Goal: Find specific page/section: Find specific page/section

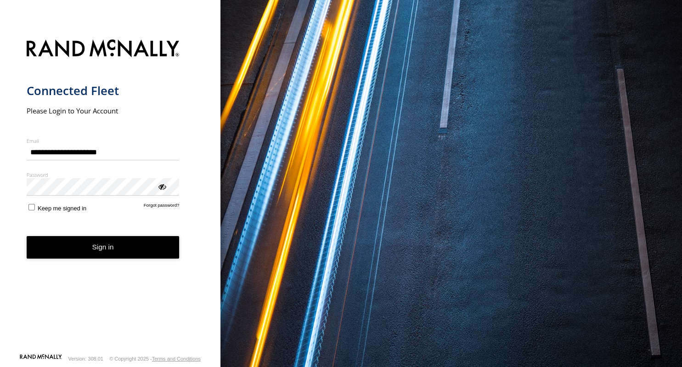
type input "**********"
click at [68, 176] on label "Password" at bounding box center [103, 174] width 153 height 7
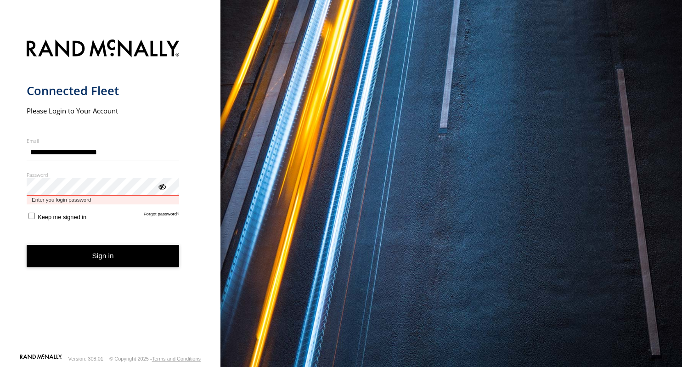
click at [27, 245] on button "Sign in" at bounding box center [103, 256] width 153 height 23
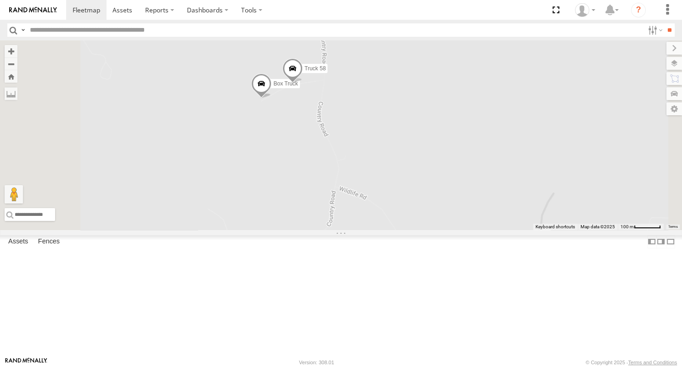
click at [422, 179] on div "Truck 26 Truck 19 Box Truck Truck 58" at bounding box center [341, 135] width 682 height 190
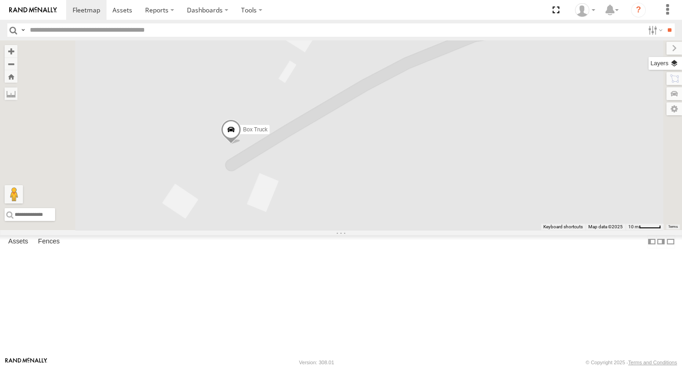
click at [677, 65] on label at bounding box center [666, 63] width 34 height 13
click at [0, 0] on label at bounding box center [0, 0] width 0 height 0
click at [0, 0] on span "Terrain" at bounding box center [0, 0] width 0 height 0
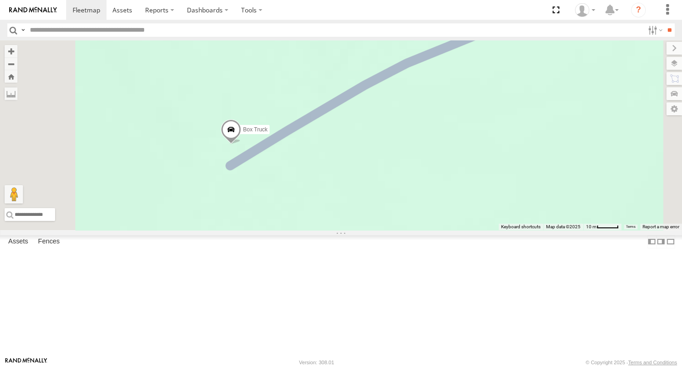
click at [0, 0] on span "Satellite" at bounding box center [0, 0] width 0 height 0
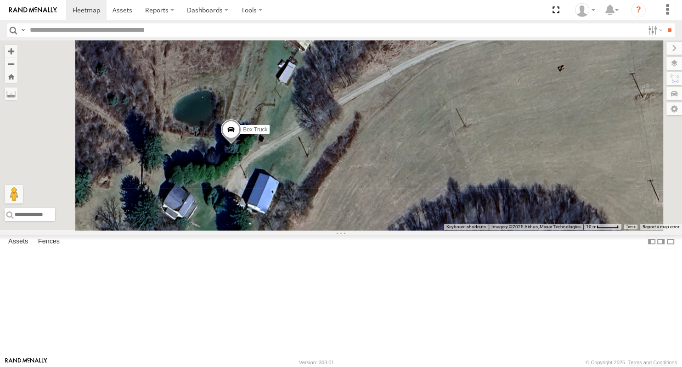
click at [405, 201] on div "Truck 26 Truck 19 Box Truck Truck 58" at bounding box center [341, 135] width 682 height 190
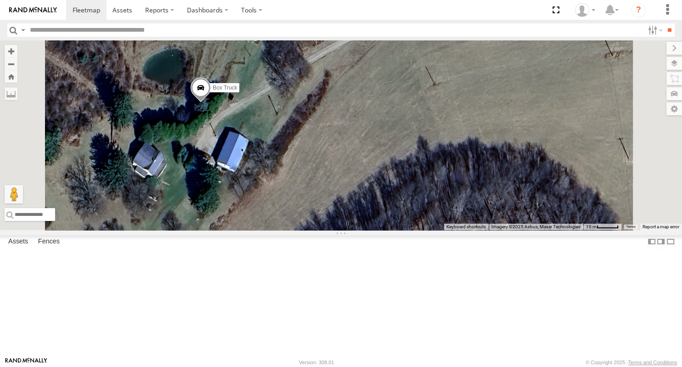
drag, startPoint x: 427, startPoint y: 214, endPoint x: 396, endPoint y: 169, distance: 54.9
click at [396, 169] on div "Truck 26 Truck 19 Box Truck Truck 58" at bounding box center [341, 135] width 682 height 190
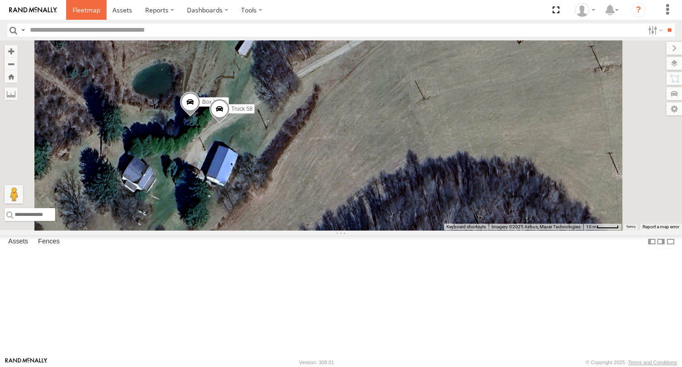
click at [92, 13] on span at bounding box center [87, 10] width 28 height 9
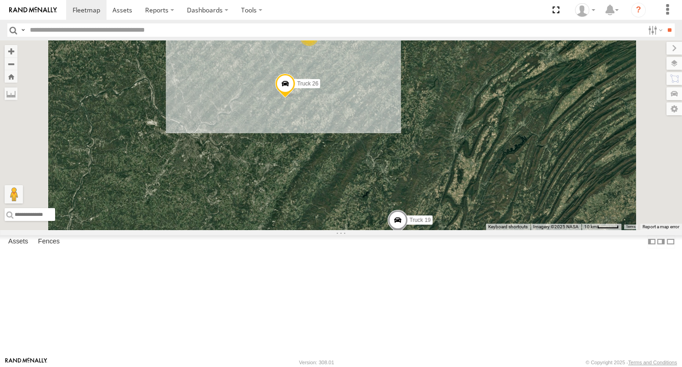
click at [0, 0] on div "Overlays" at bounding box center [0, 0] width 0 height 0
click at [0, 0] on label at bounding box center [0, 0] width 0 height 0
click at [0, 0] on span "Roadmap" at bounding box center [0, 0] width 0 height 0
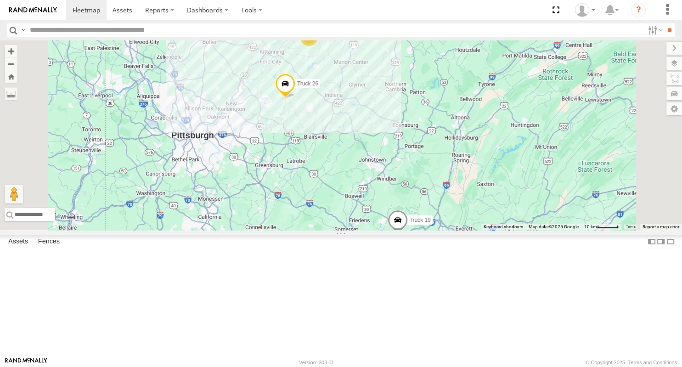
click at [493, 180] on div "Truck 26 2 Truck 19" at bounding box center [341, 135] width 682 height 190
click at [651, 49] on label at bounding box center [666, 48] width 31 height 13
